Goal: Navigation & Orientation: Find specific page/section

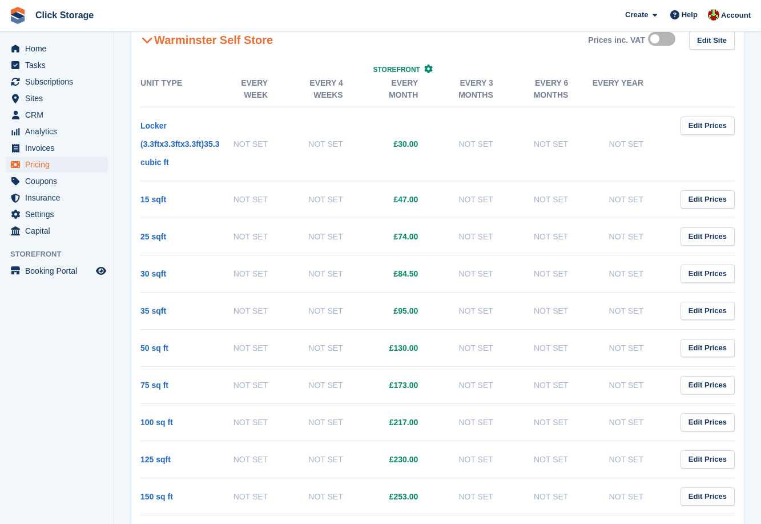
scroll to position [360, 0]
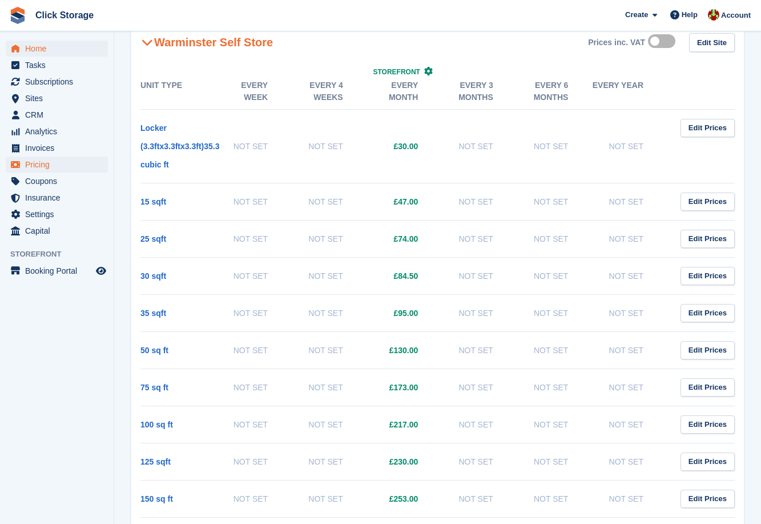
click at [31, 47] on span "Home" at bounding box center [59, 49] width 69 height 16
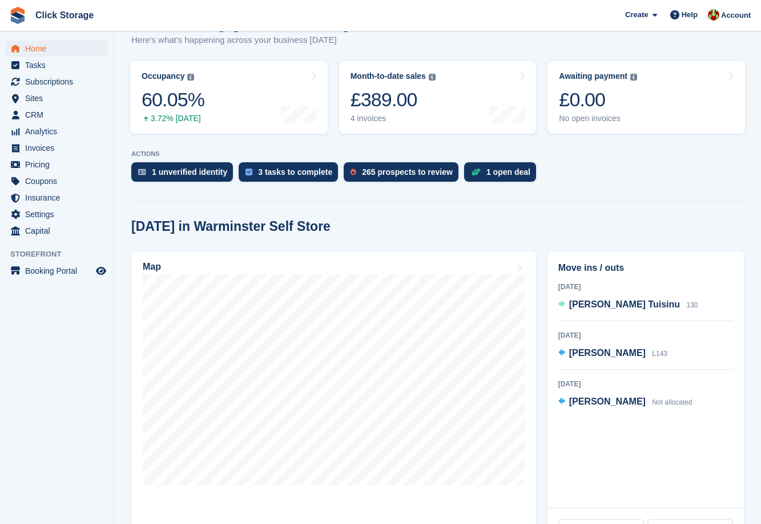
scroll to position [123, 0]
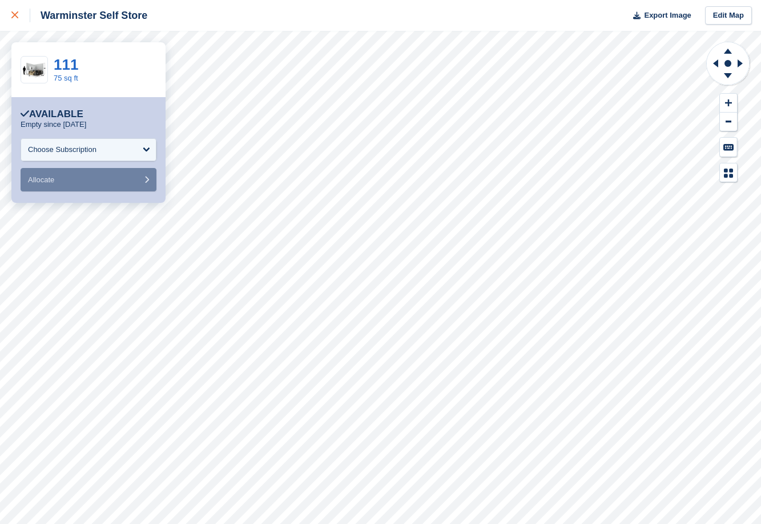
click at [17, 19] on div at bounding box center [20, 16] width 19 height 14
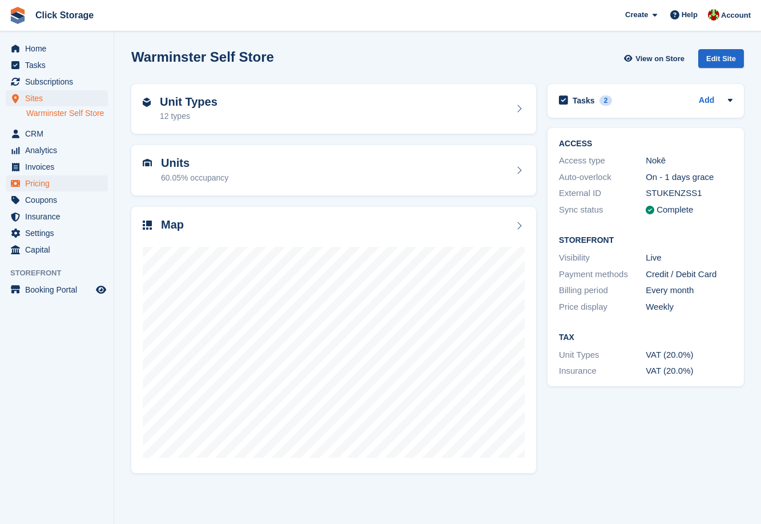
click at [35, 191] on span "Pricing" at bounding box center [59, 183] width 69 height 16
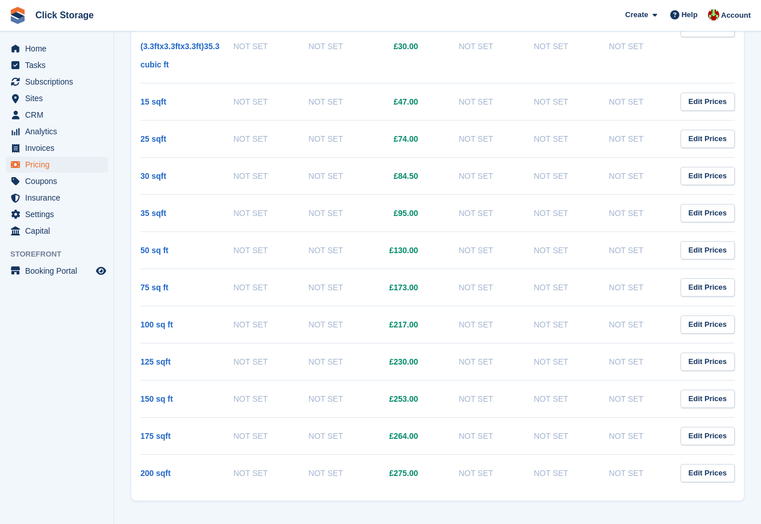
scroll to position [462, 0]
